Goal: Complete application form

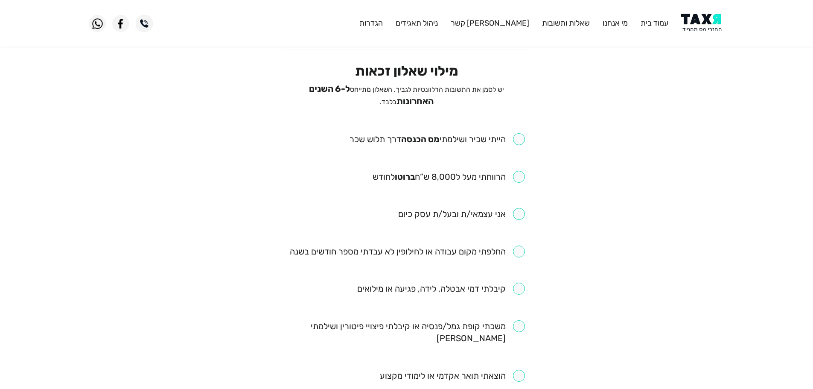
scroll to position [43, 0]
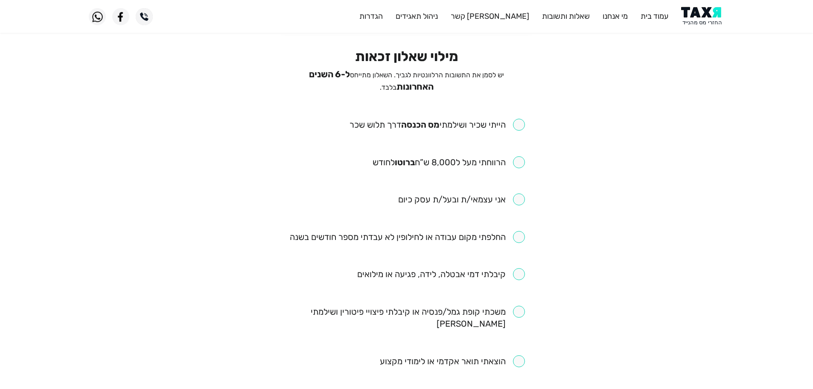
click at [520, 123] on input "checkbox" at bounding box center [436, 125] width 175 height 12
checkbox input "true"
click at [519, 162] on input "checkbox" at bounding box center [448, 162] width 152 height 12
checkbox input "true"
click at [519, 235] on input "checkbox" at bounding box center [407, 237] width 235 height 12
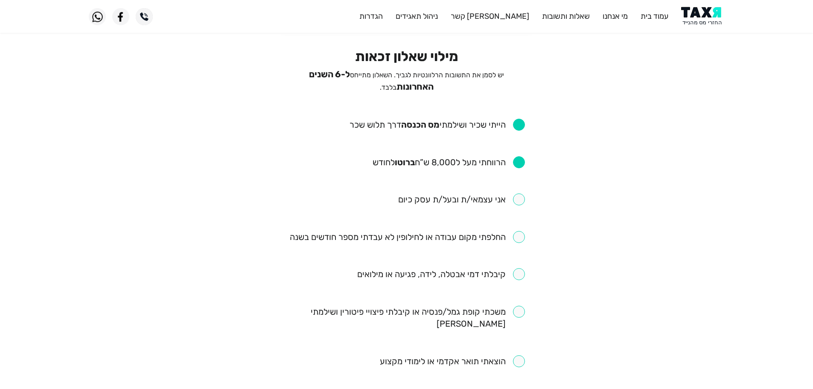
checkbox input "true"
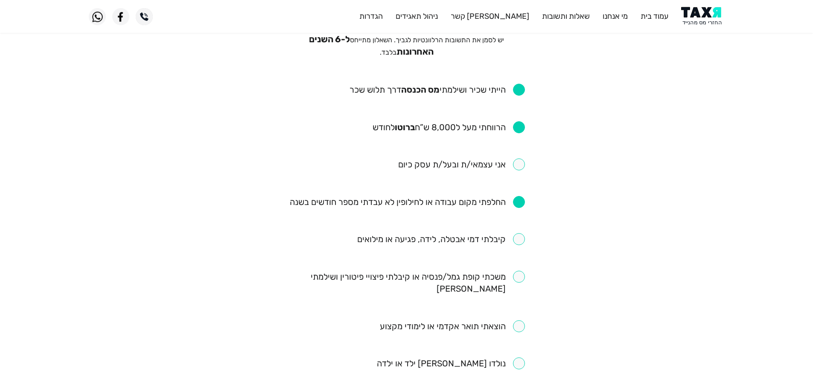
scroll to position [128, 0]
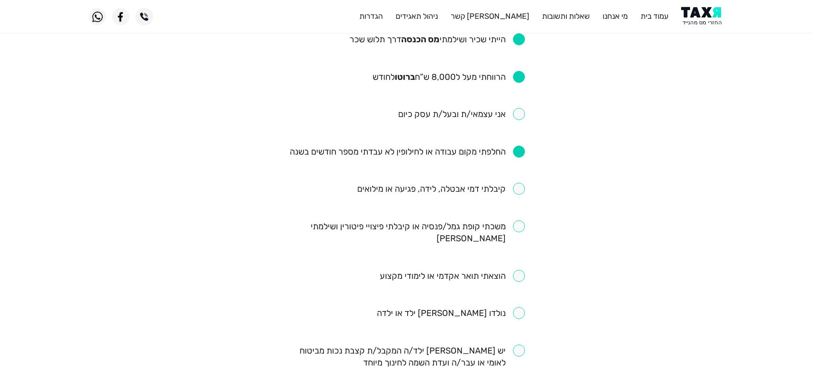
drag, startPoint x: 518, startPoint y: 182, endPoint x: 502, endPoint y: 162, distance: 25.4
click at [517, 183] on input "checkbox" at bounding box center [441, 189] width 168 height 12
checkbox input "true"
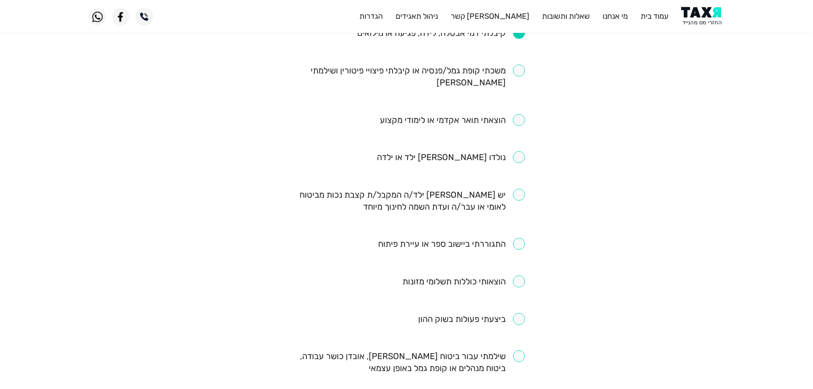
scroll to position [299, 0]
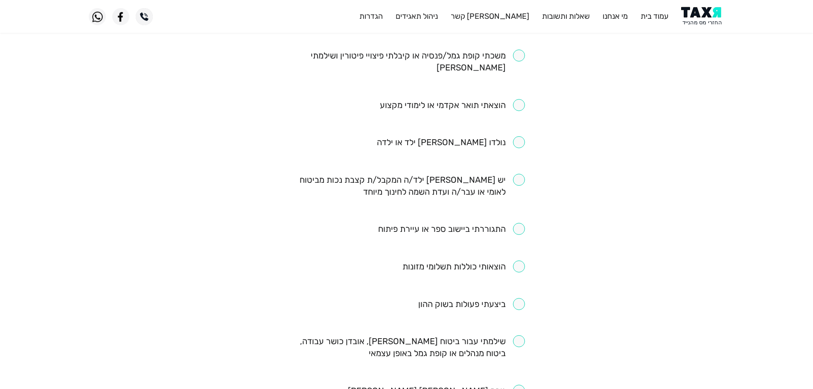
click at [523, 223] on input "checkbox" at bounding box center [451, 229] width 147 height 12
checkbox input "true"
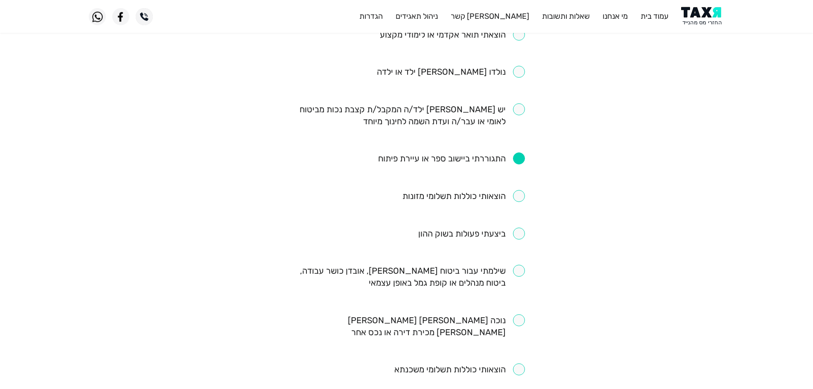
scroll to position [384, 0]
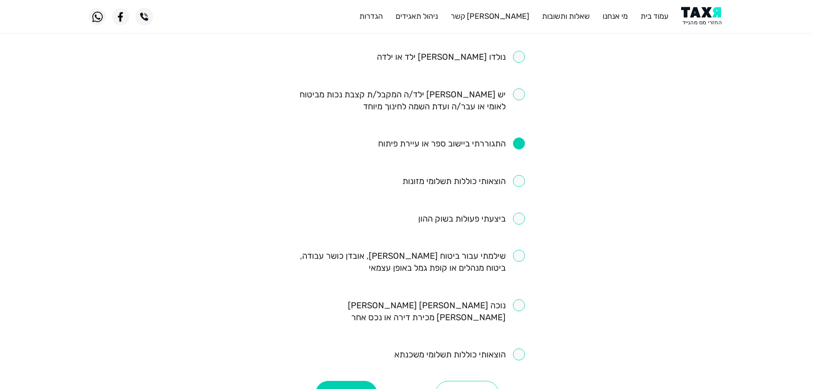
click at [520, 250] on input "checkbox" at bounding box center [406, 262] width 236 height 24
checkbox input "true"
click at [354, 380] on button "המשך" at bounding box center [346, 393] width 62 height 26
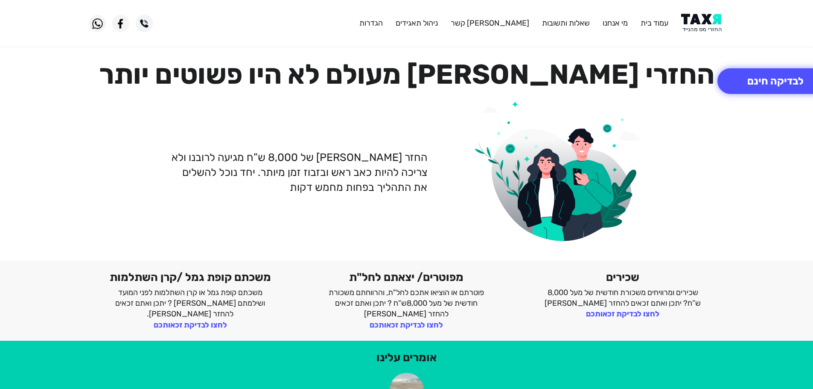
click at [710, 24] on img at bounding box center [702, 23] width 43 height 19
click at [701, 26] on img at bounding box center [702, 23] width 43 height 19
click at [702, 22] on img at bounding box center [702, 23] width 43 height 19
click at [694, 27] on img at bounding box center [702, 23] width 43 height 19
click at [705, 24] on img at bounding box center [702, 23] width 43 height 19
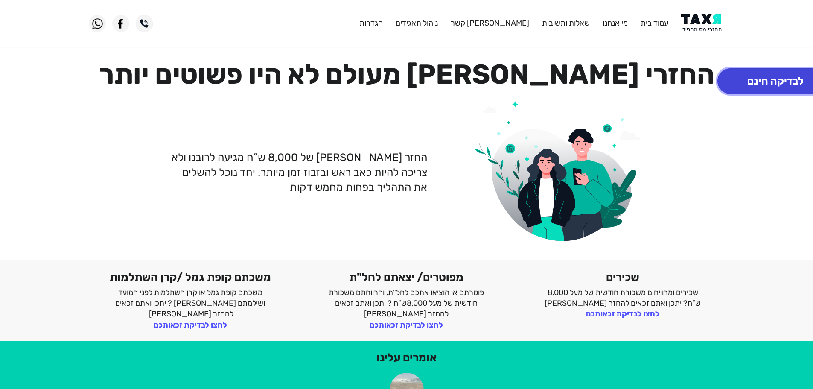
click at [746, 79] on button "לבדיקה חינם" at bounding box center [775, 81] width 116 height 26
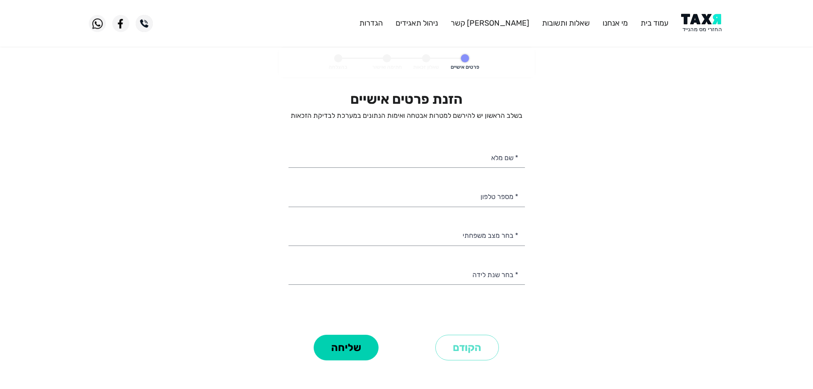
select select
click at [490, 197] on input "* מספר טלפון" at bounding box center [406, 196] width 236 height 22
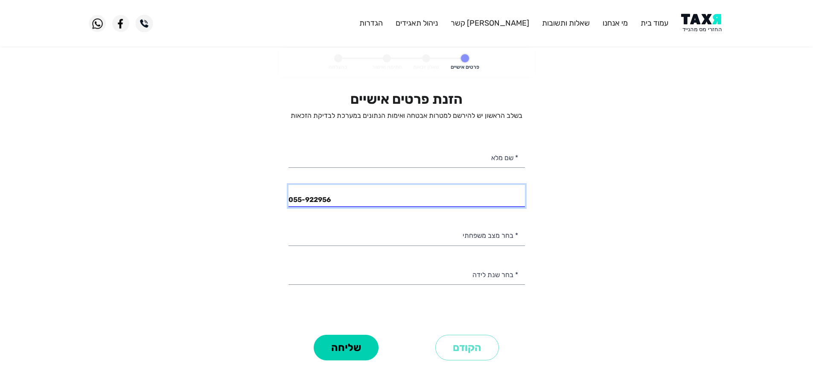
type input "055-9229567"
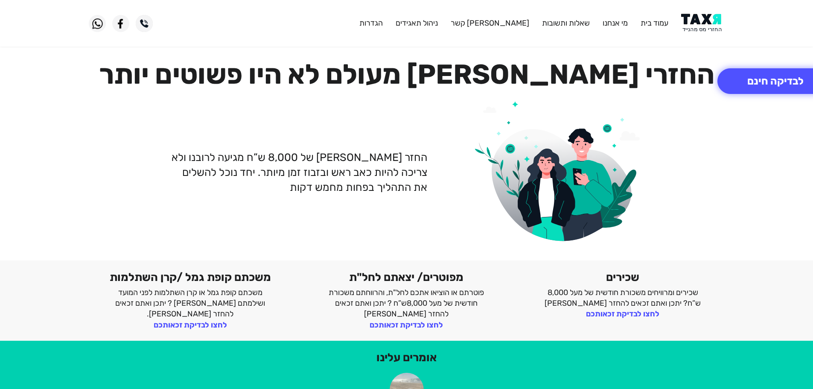
click at [704, 26] on img at bounding box center [702, 23] width 43 height 19
click at [735, 79] on button "לבדיקה חינם" at bounding box center [775, 81] width 116 height 26
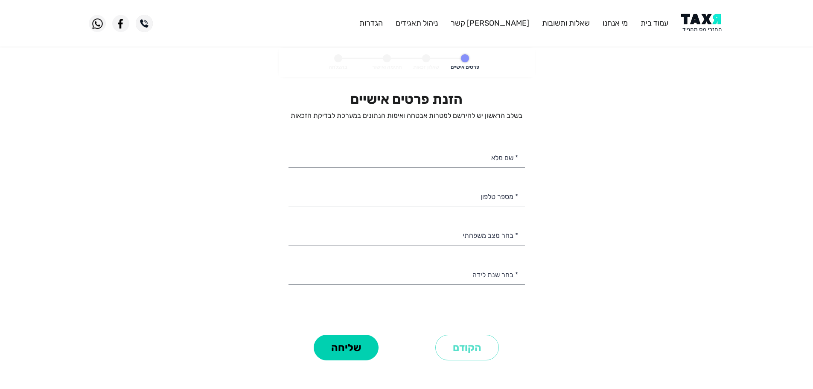
select select
click at [476, 199] on input "* מספר טלפון" at bounding box center [406, 196] width 236 height 22
click at [445, 161] on input "* שם מלא" at bounding box center [406, 157] width 236 height 22
paste input "[PERSON_NAME]"
type input "[PERSON_NAME]"
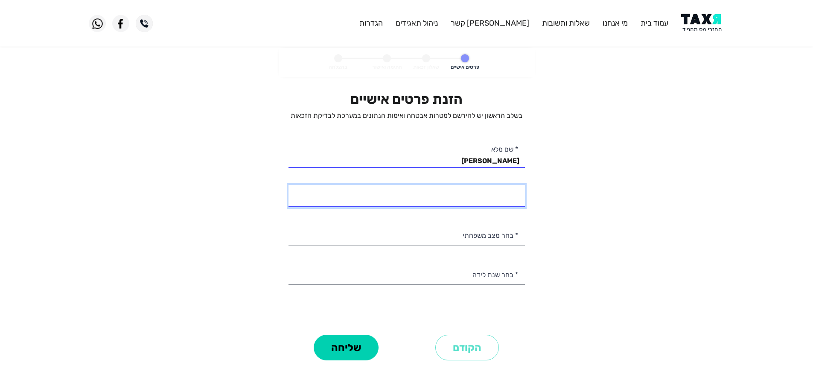
click at [496, 196] on input "* מספר טלפון" at bounding box center [406, 196] width 236 height 22
type input "052-4173070"
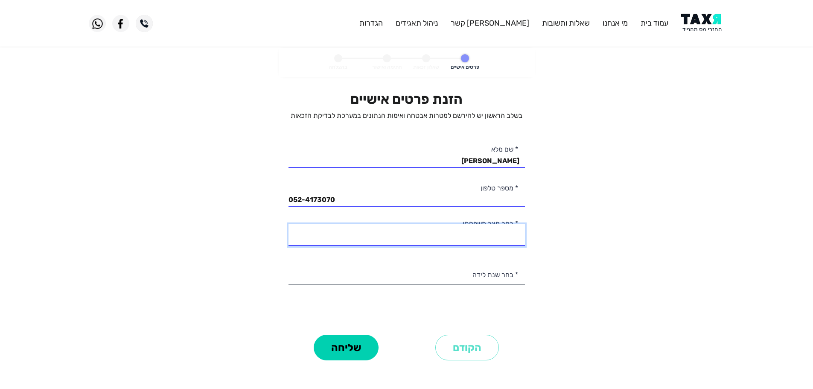
click at [485, 235] on select "רווק/ה נשוי/[PERSON_NAME]/ה אלמן/נה" at bounding box center [406, 235] width 236 height 22
select select "1: Single"
click at [288, 224] on select "רווק/ה נשוי/[PERSON_NAME]/ה אלמן/נה" at bounding box center [406, 235] width 236 height 22
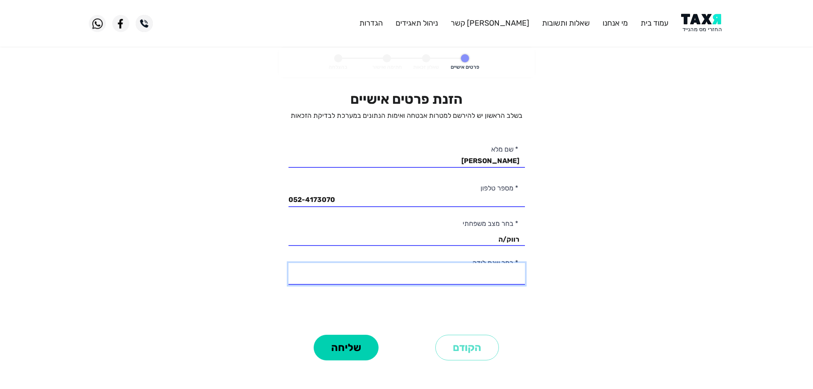
click at [503, 278] on select "2003 2002 2001 2000 1999 1998 1997 1996 1995 1994 1993 1992 1991 1990 1989 1988…" at bounding box center [406, 274] width 236 height 22
select select "14: 1990"
click at [288, 263] on select "2003 2002 2001 2000 1999 1998 1997 1996 1995 1994 1993 1992 1991 1990 1989 1988…" at bounding box center [406, 274] width 236 height 22
click at [349, 343] on button "שליחה" at bounding box center [345, 347] width 65 height 26
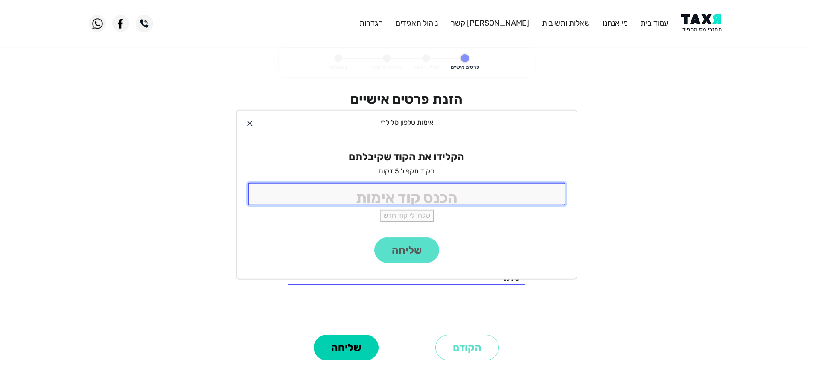
click at [474, 194] on input "tel" at bounding box center [406, 194] width 317 height 23
type input "9988"
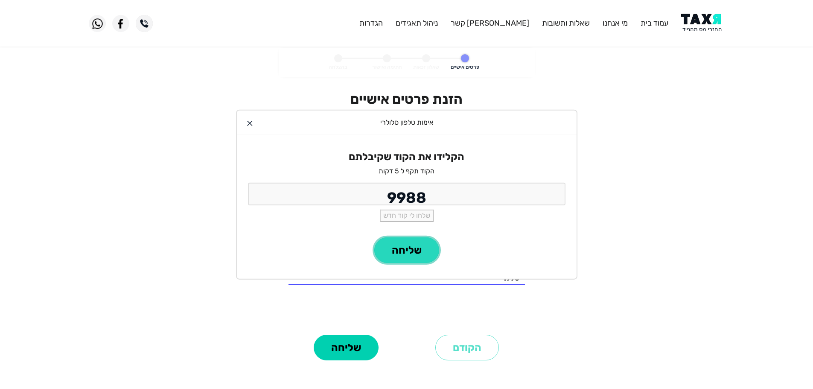
click at [401, 256] on button "שליחה" at bounding box center [406, 250] width 65 height 26
